Goal: Complete application form: Complete application form

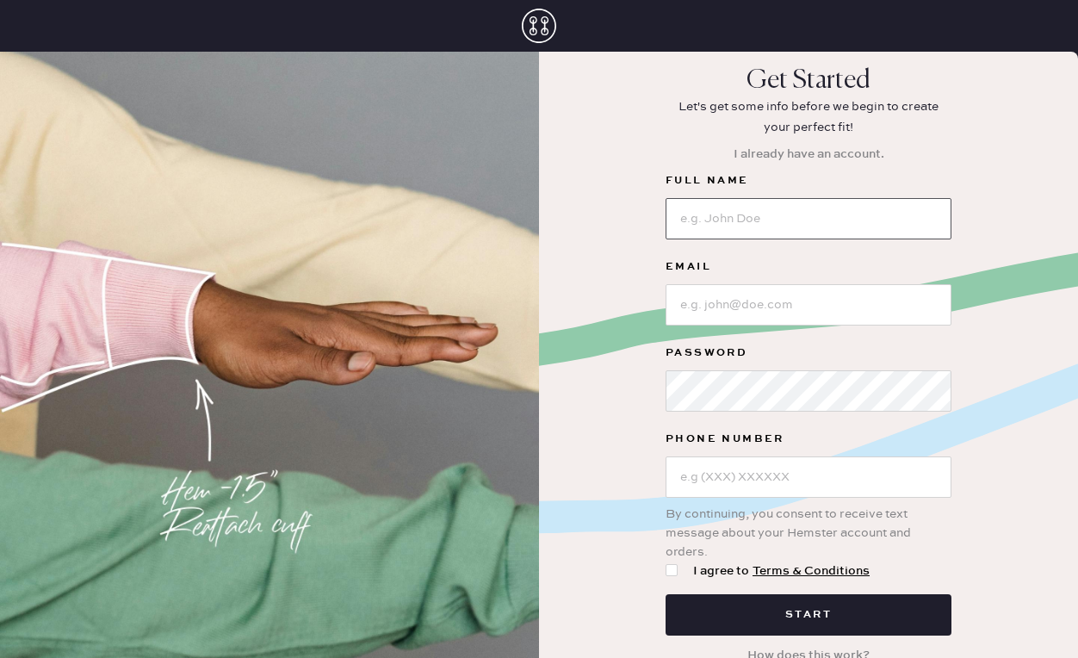
click at [861, 227] on input at bounding box center [809, 218] width 286 height 41
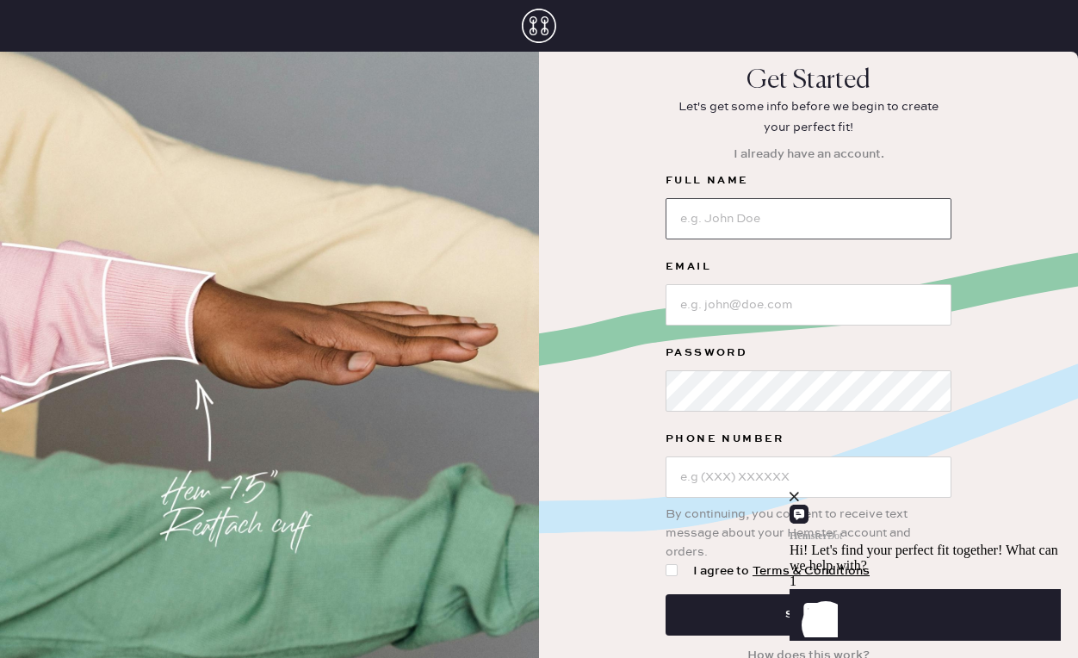
type input "[PERSON_NAME]"
type input "[EMAIL_ADDRESS][DOMAIN_NAME]"
type input "[PHONE_NUMBER]"
click at [672, 572] on div at bounding box center [672, 570] width 12 height 12
click at [666, 562] on input "I agree to Terms & Conditions" at bounding box center [666, 561] width 1 height 1
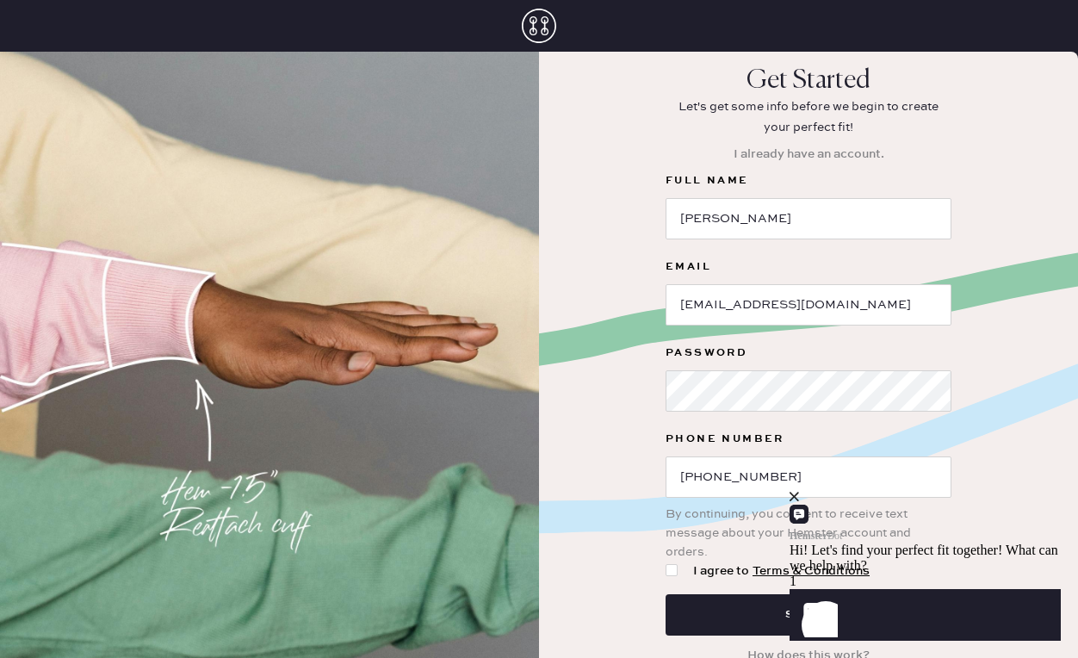
checkbox input "true"
click at [729, 617] on button "Start" at bounding box center [809, 614] width 286 height 41
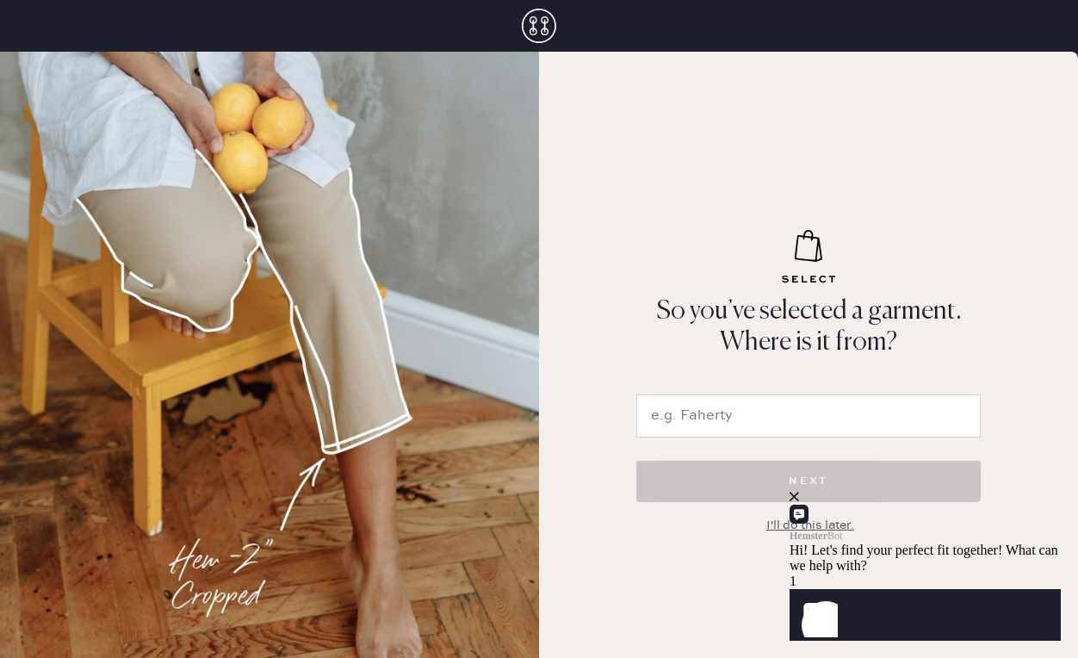
click at [759, 414] on input "text" at bounding box center [808, 415] width 344 height 43
type input "f"
type input "[PERSON_NAME]"
click at [799, 501] on icon "close" at bounding box center [794, 496] width 9 height 9
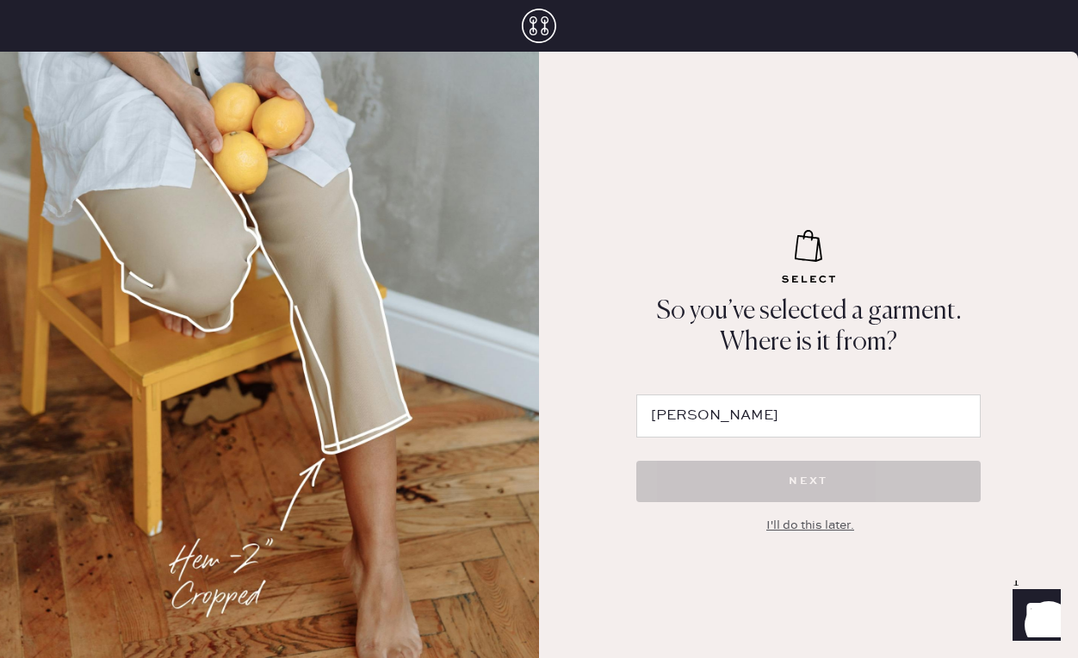
click at [797, 414] on input "[PERSON_NAME]" at bounding box center [808, 415] width 344 height 43
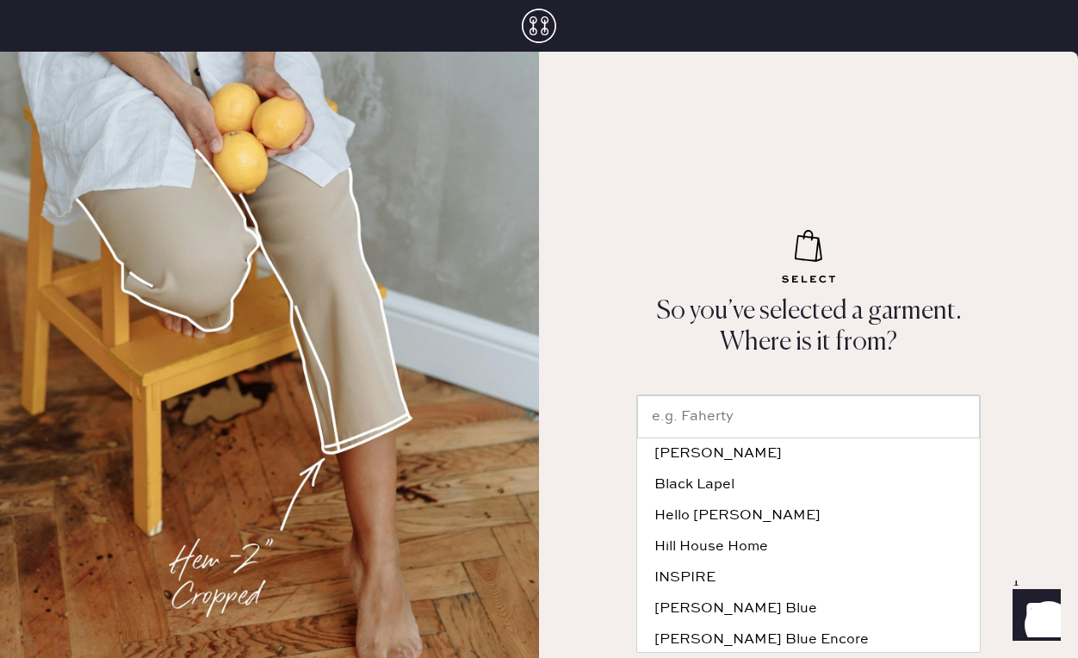
click at [751, 422] on input "text" at bounding box center [808, 416] width 343 height 43
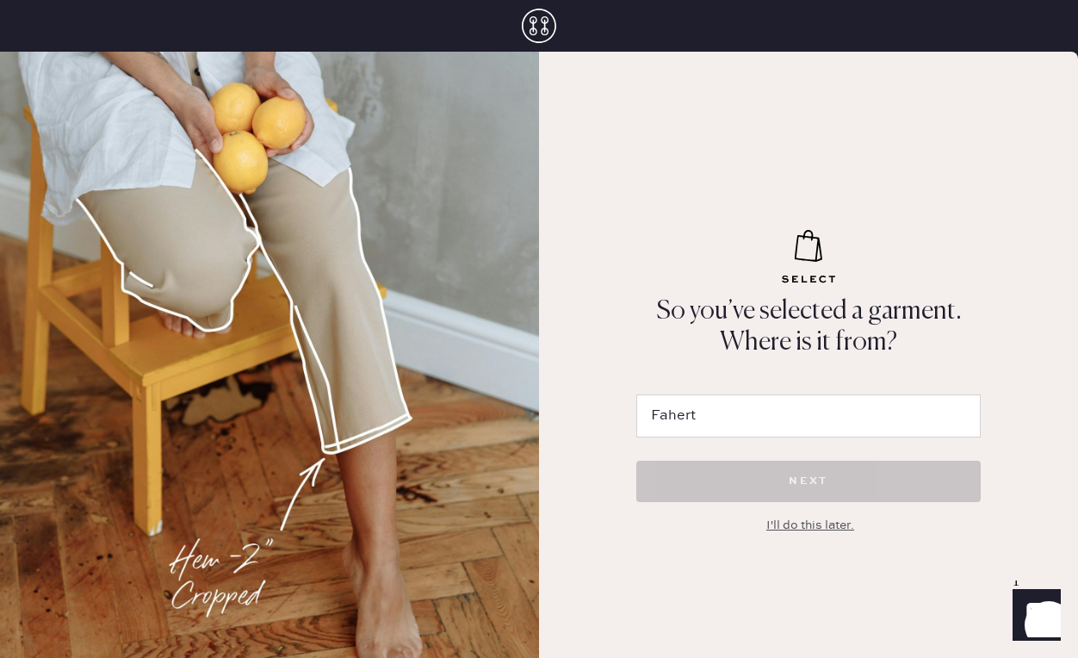
type input "[PERSON_NAME]"
click at [793, 502] on div "NEXT I'll do this later." at bounding box center [808, 485] width 344 height 97
click at [803, 521] on div "I'll do this later." at bounding box center [810, 525] width 88 height 19
